Goal: Task Accomplishment & Management: Use online tool/utility

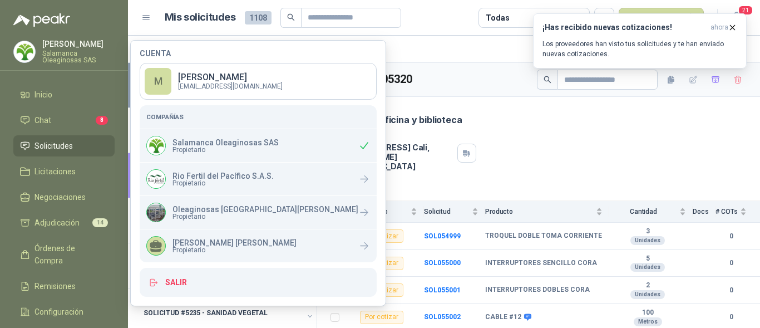
click at [519, 144] on div "Dirección [STREET_ADDRESS][PERSON_NAME]" at bounding box center [539, 153] width 416 height 36
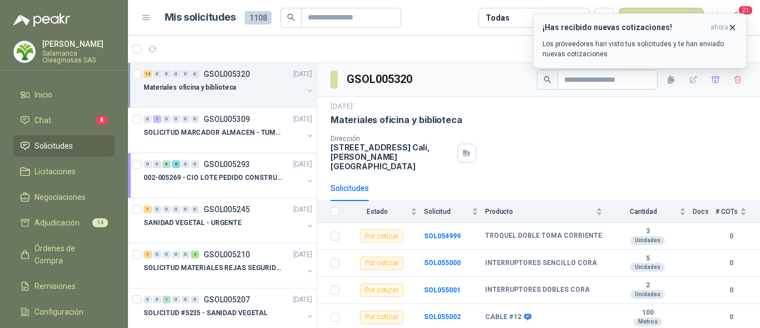
click at [733, 25] on icon "button" at bounding box center [732, 27] width 9 height 9
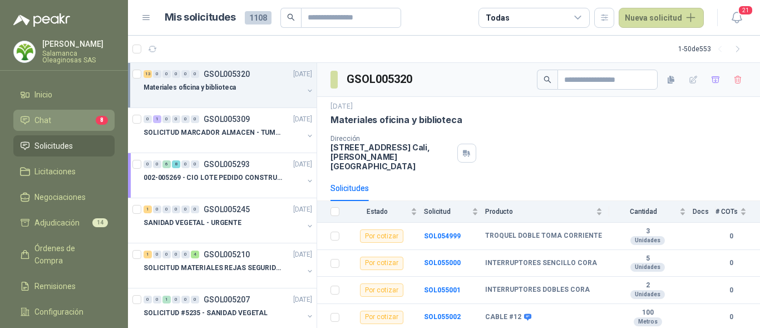
click at [53, 117] on li "Chat 8" at bounding box center [64, 120] width 88 height 12
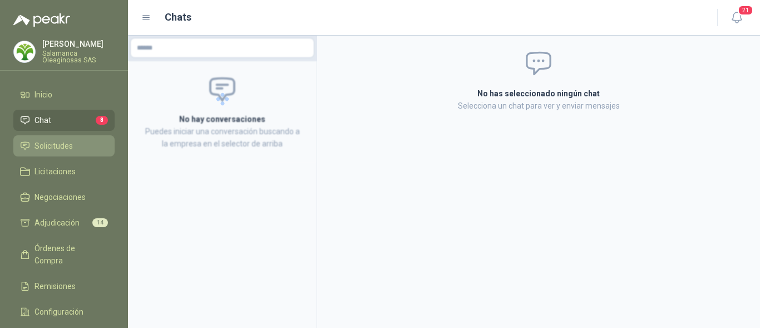
click at [66, 146] on span "Solicitudes" at bounding box center [54, 146] width 38 height 12
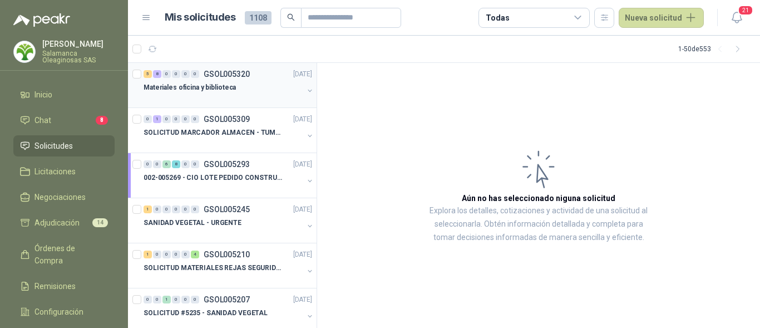
click at [229, 94] on div "Materiales oficina y biblioteca" at bounding box center [224, 87] width 160 height 13
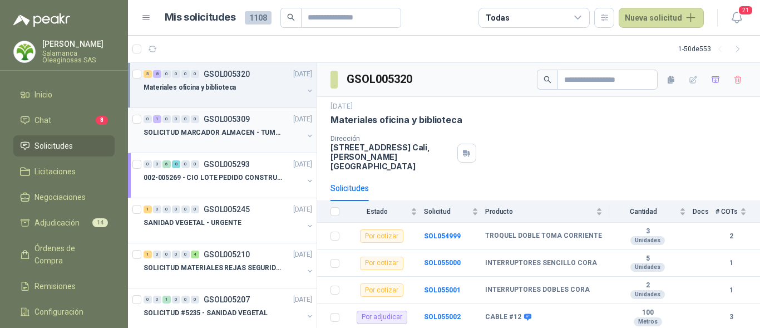
click at [220, 136] on p "SOLICITUD MARCADOR ALMACEN - TUMACO" at bounding box center [213, 132] width 139 height 11
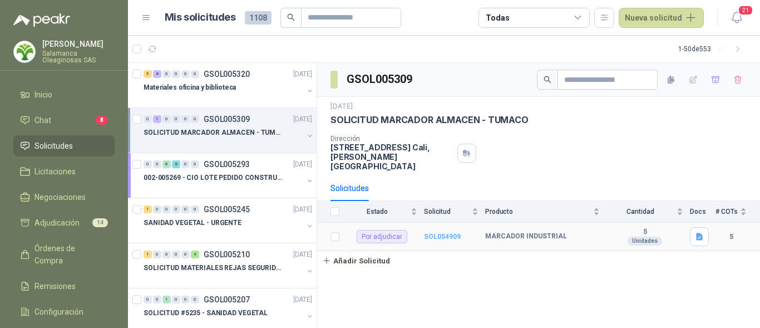
click at [457, 233] on b "SOL054909" at bounding box center [442, 237] width 37 height 8
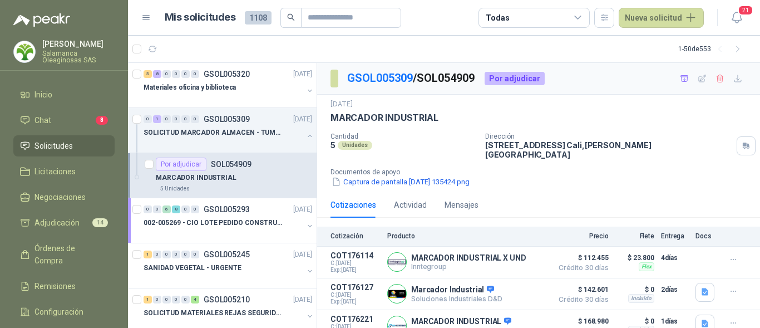
scroll to position [81, 0]
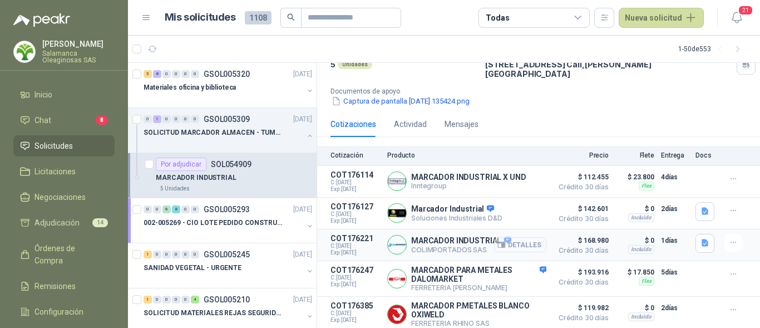
click at [526, 238] on button "Detalles" at bounding box center [520, 244] width 52 height 15
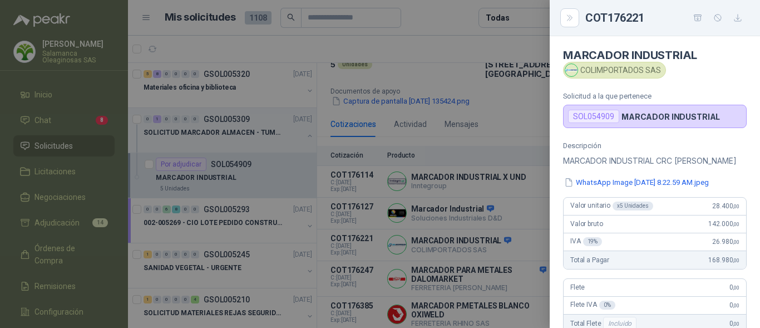
scroll to position [0, 0]
click at [493, 259] on div at bounding box center [380, 164] width 760 height 328
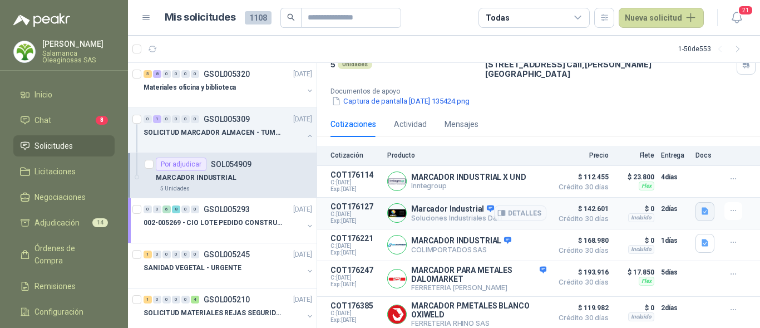
click at [702, 208] on icon "button" at bounding box center [705, 211] width 7 height 7
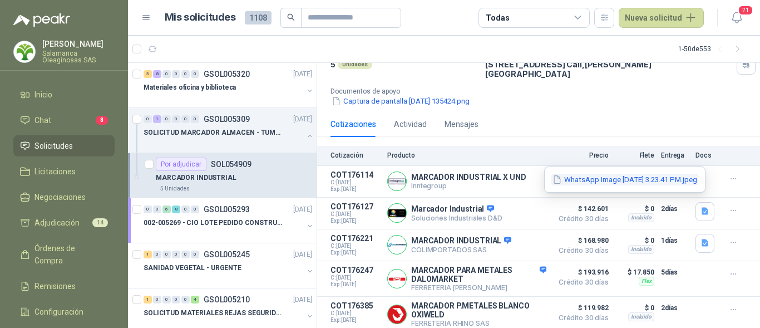
click at [606, 180] on button "WhatsApp Image [DATE] 3.23.41 PM.jpeg" at bounding box center [625, 180] width 147 height 12
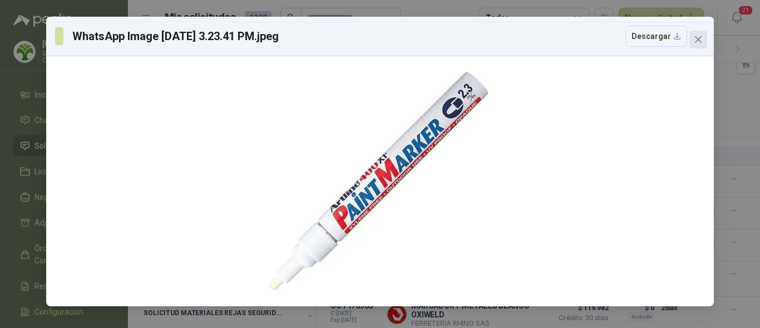
click at [692, 46] on button "Close" at bounding box center [699, 40] width 18 height 18
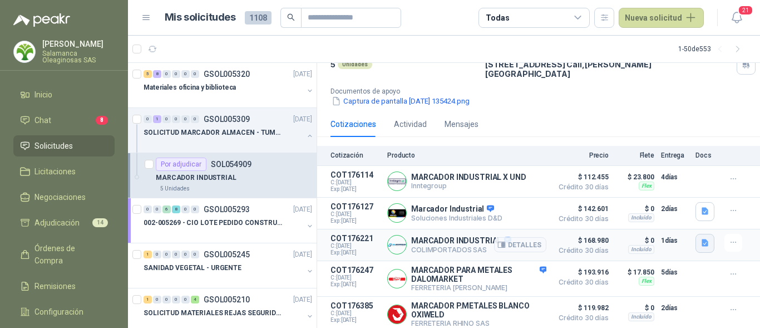
click at [702, 239] on icon "button" at bounding box center [705, 242] width 7 height 7
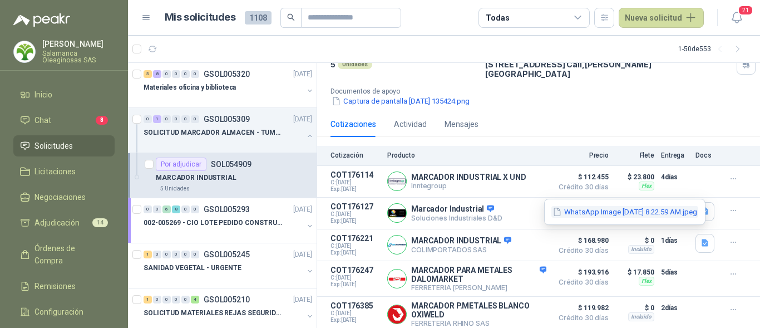
click at [625, 209] on button "WhatsApp Image [DATE] 8.22.59 AM.jpeg" at bounding box center [625, 212] width 147 height 12
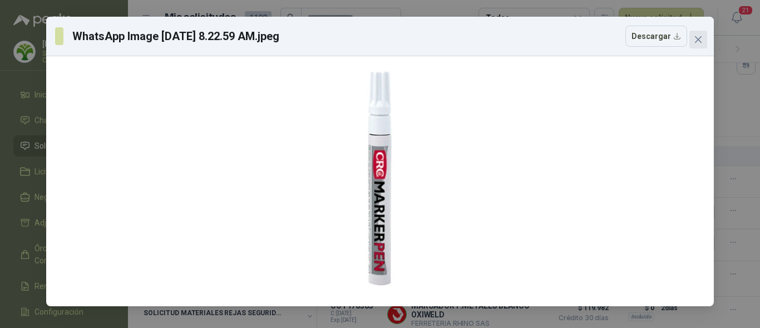
click at [701, 39] on icon "close" at bounding box center [698, 39] width 9 height 9
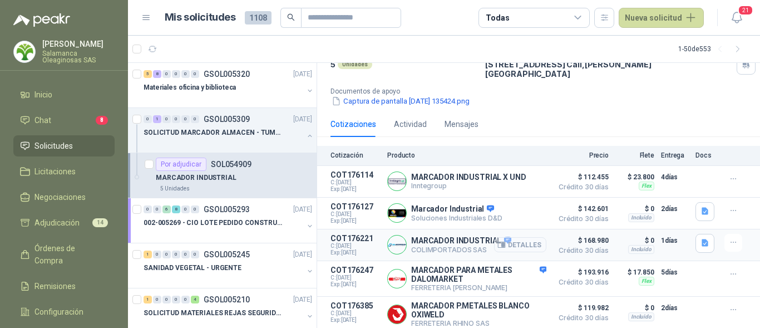
click at [518, 237] on button "Detalles" at bounding box center [520, 244] width 52 height 15
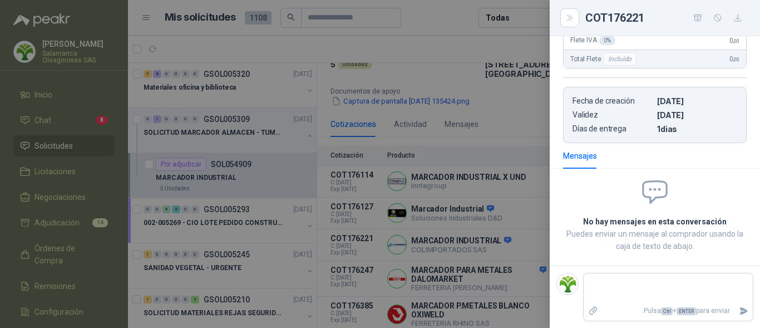
click at [78, 176] on div at bounding box center [380, 164] width 760 height 328
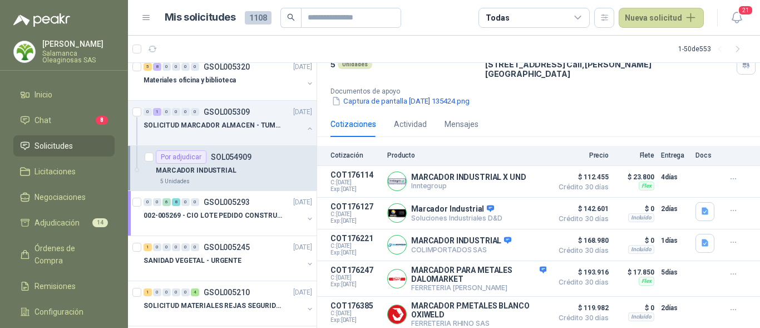
scroll to position [0, 0]
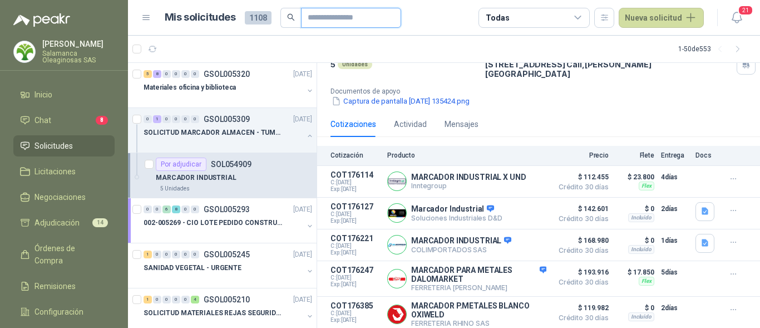
click at [318, 20] on input "text" at bounding box center [347, 17] width 78 height 19
type input "***"
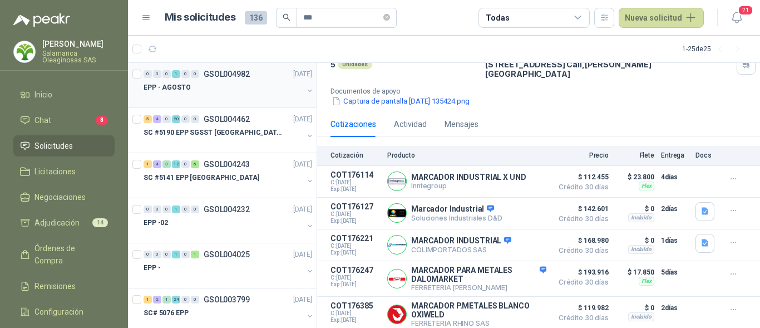
click at [197, 94] on div at bounding box center [224, 98] width 160 height 9
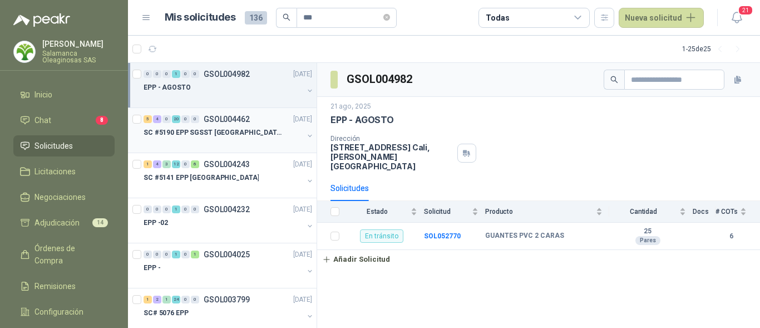
click at [199, 135] on p "SC #5190 EPP SGSST [GEOGRAPHIC_DATA]" at bounding box center [213, 132] width 139 height 11
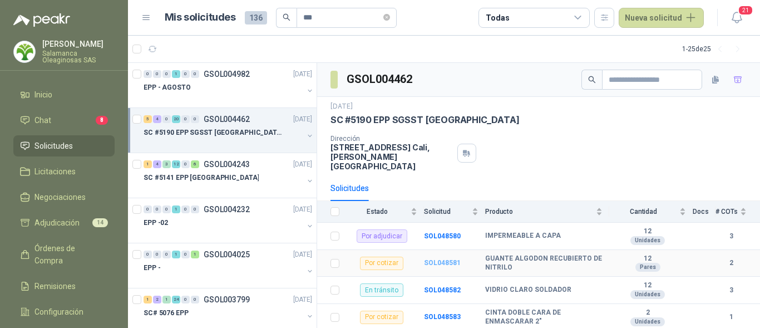
click at [439, 259] on b "SOL048581" at bounding box center [442, 263] width 37 height 8
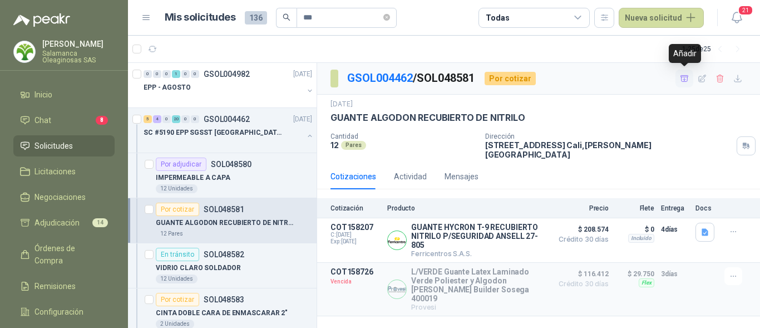
click at [685, 80] on icon "button" at bounding box center [685, 78] width 8 height 6
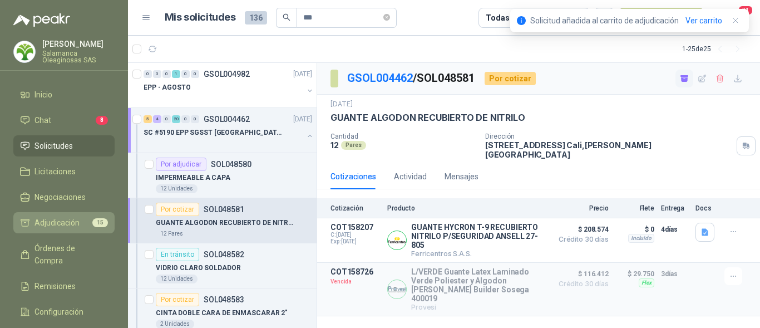
click at [79, 218] on span "Adjudicación" at bounding box center [57, 223] width 45 height 12
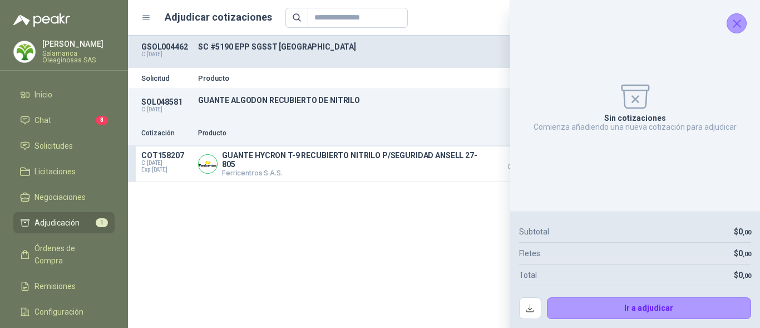
click at [737, 19] on icon "Cerrar" at bounding box center [737, 24] width 14 height 14
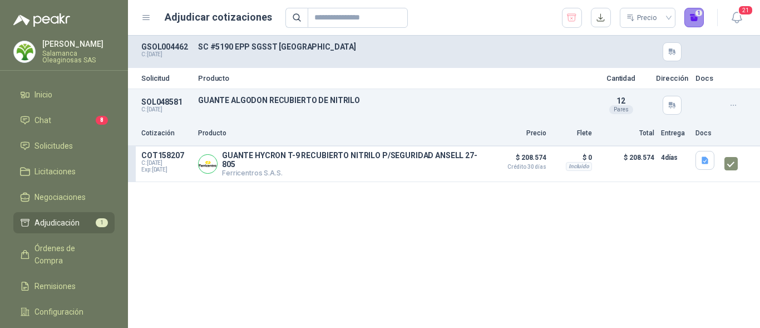
click at [694, 20] on button "1" at bounding box center [695, 18] width 20 height 20
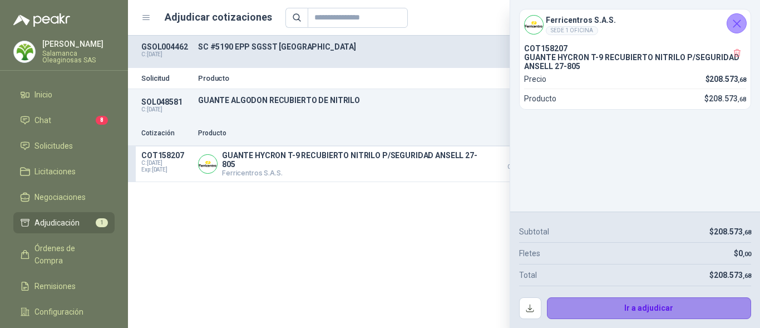
click at [614, 306] on button "Ir a adjudicar" at bounding box center [649, 308] width 205 height 22
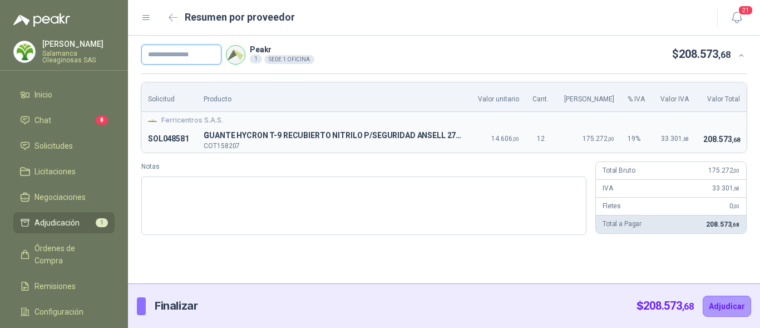
click at [183, 53] on input "text" at bounding box center [181, 55] width 80 height 20
type input "**********"
click at [732, 300] on button "Adjudicar" at bounding box center [727, 306] width 48 height 21
